Goal: Check status

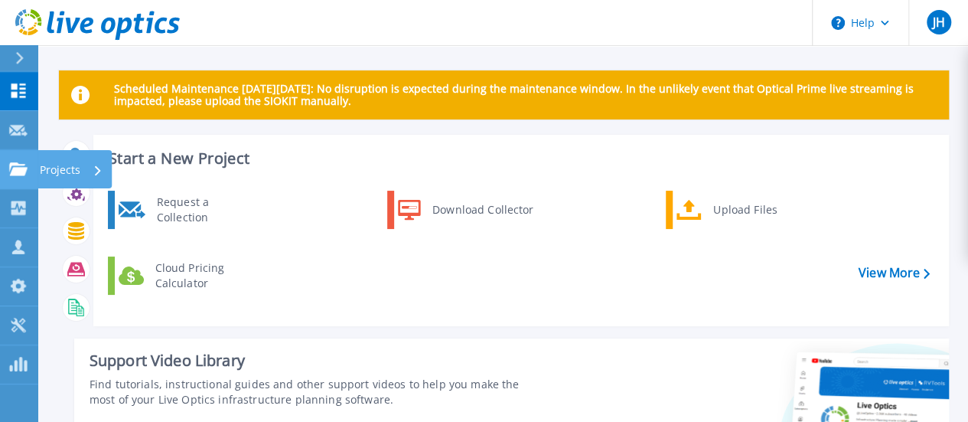
click at [18, 169] on icon at bounding box center [18, 168] width 18 height 13
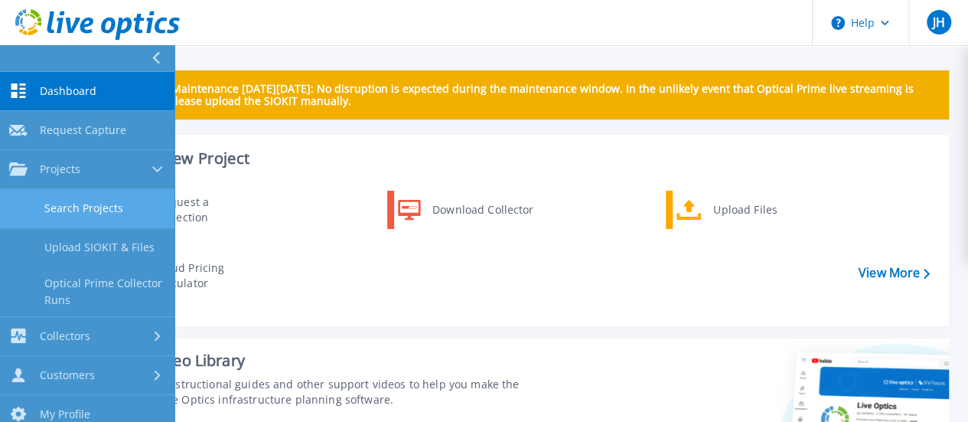
click at [100, 207] on link "Search Projects" at bounding box center [87, 208] width 175 height 39
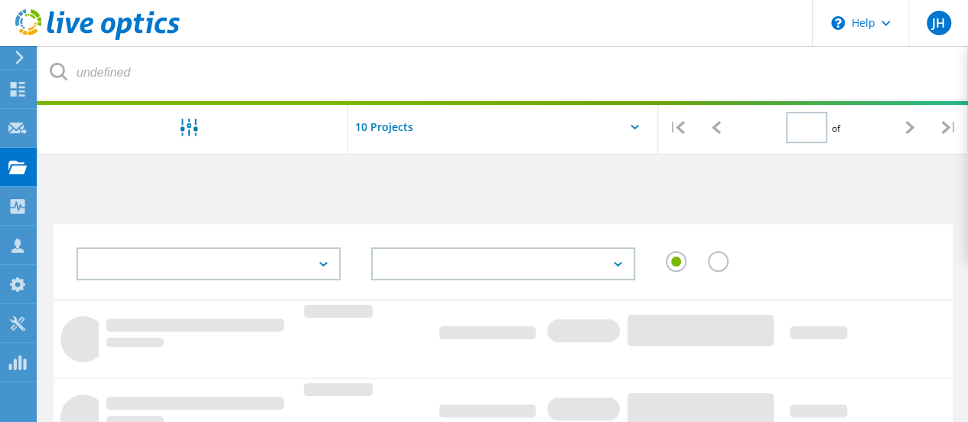
type input "1"
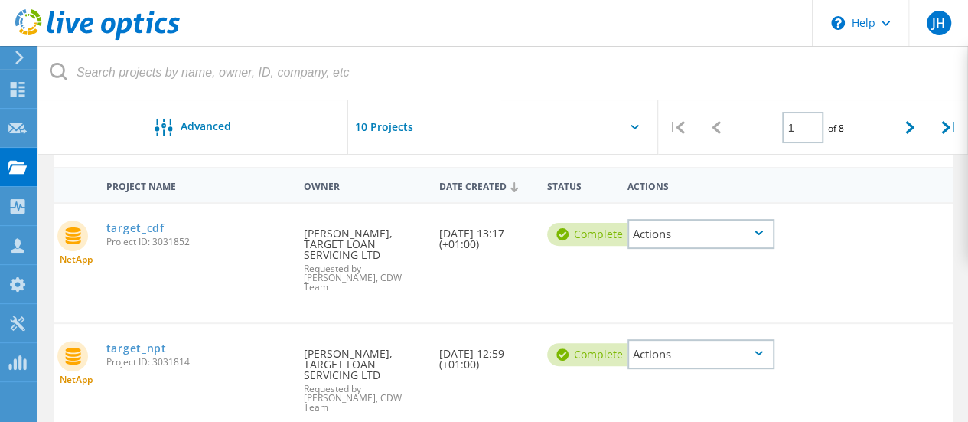
scroll to position [132, 0]
click at [132, 344] on link "target_npt" at bounding box center [136, 349] width 60 height 11
click at [139, 230] on link "target_cdf" at bounding box center [135, 229] width 58 height 11
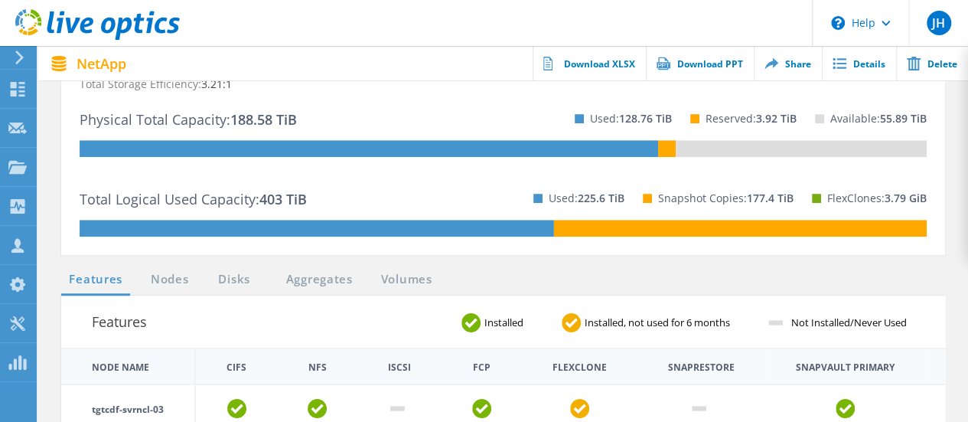
scroll to position [443, 0]
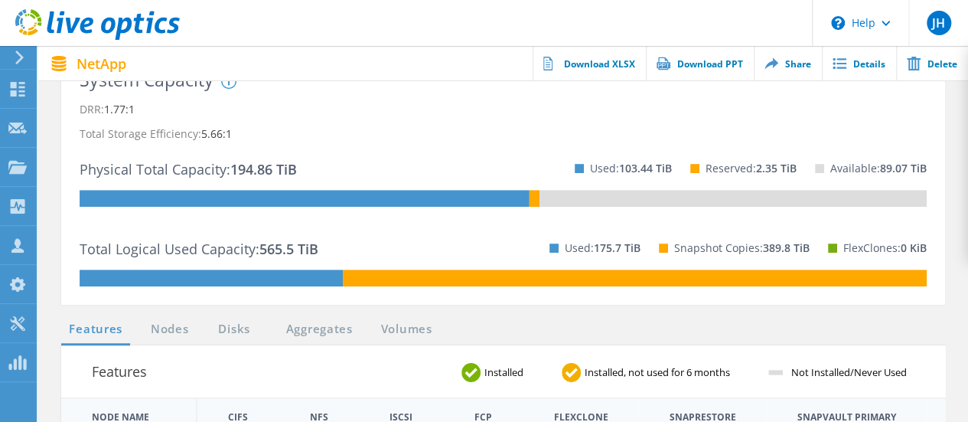
scroll to position [584, 0]
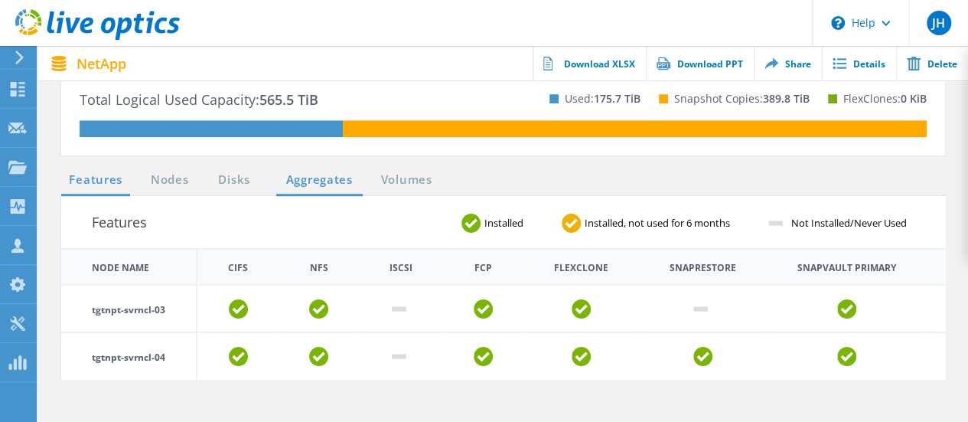
click at [305, 183] on link "Aggregates" at bounding box center [319, 180] width 87 height 19
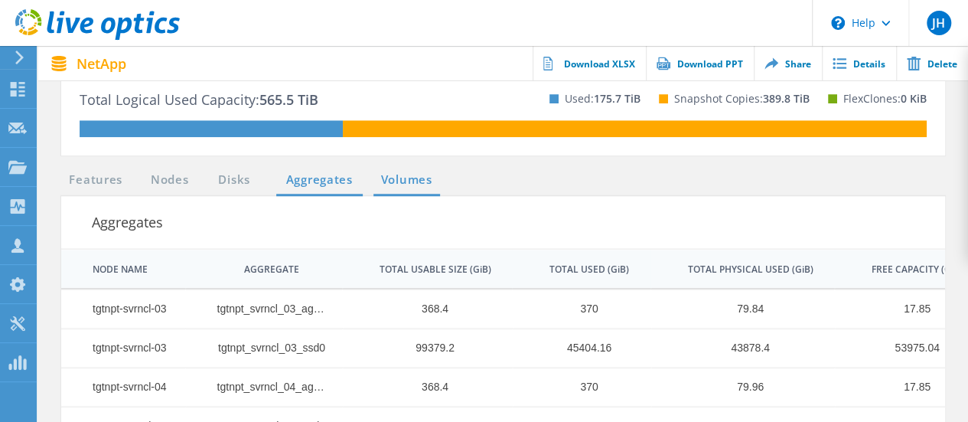
click at [409, 185] on link "Volumes" at bounding box center [407, 180] width 67 height 19
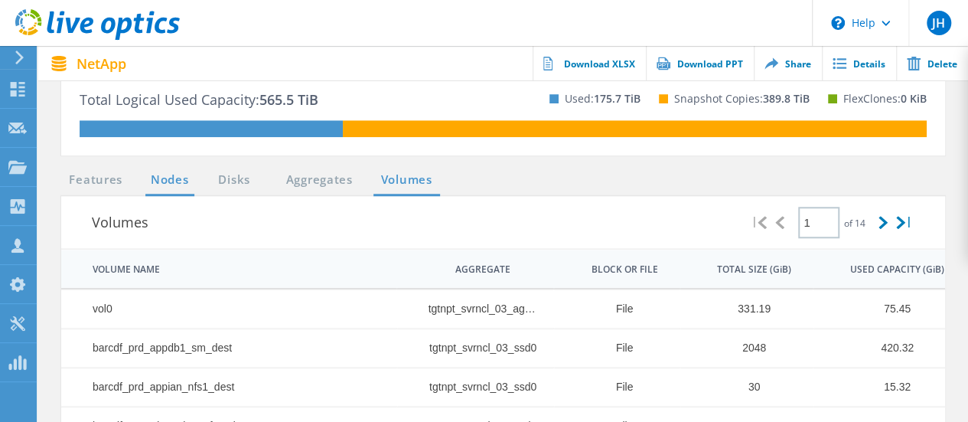
click at [182, 177] on link "Nodes" at bounding box center [169, 180] width 49 height 19
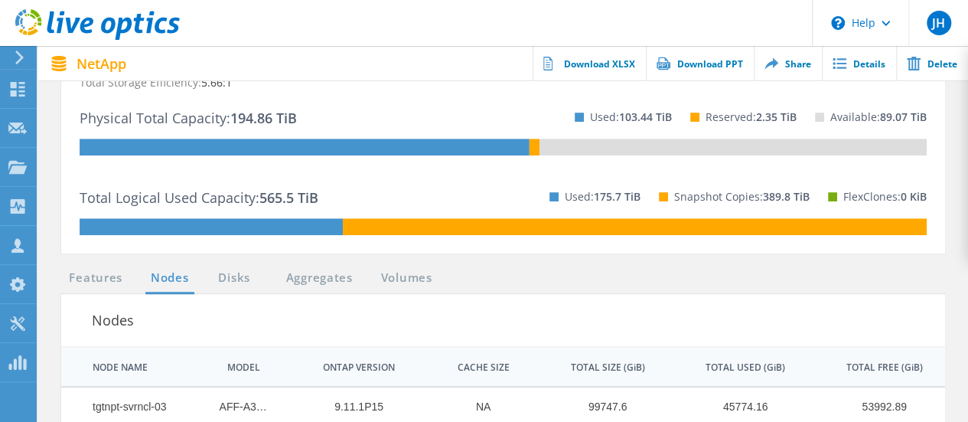
scroll to position [485, 0]
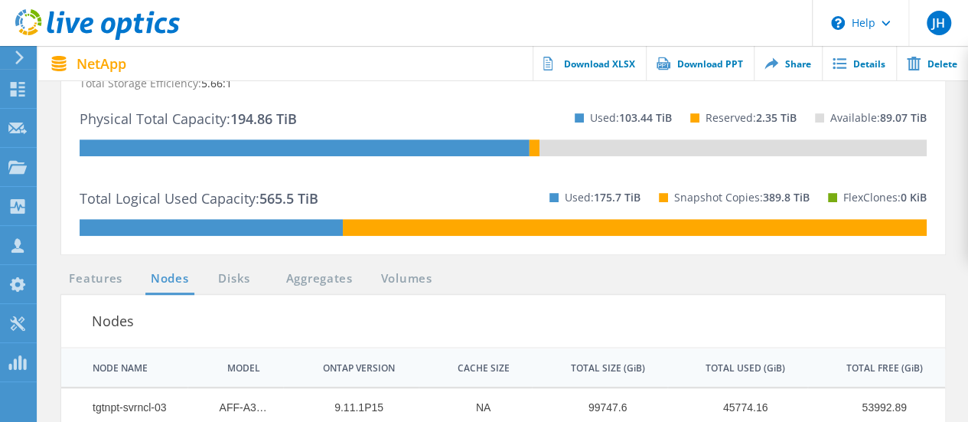
click at [612, 218] on div "Used: 175.7 TiB" at bounding box center [585, 197] width 109 height 44
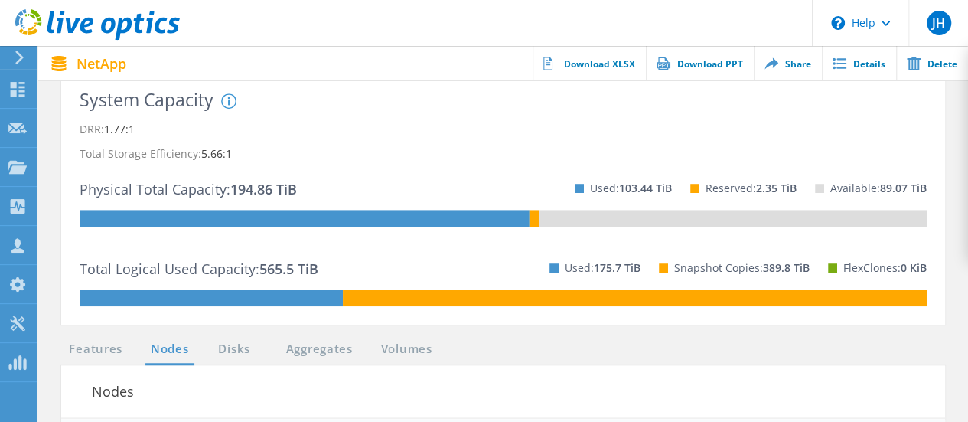
scroll to position [414, 0]
